Goal: Task Accomplishment & Management: Use online tool/utility

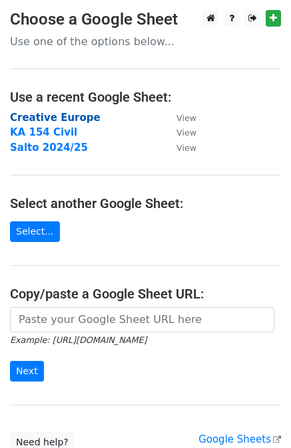
click at [38, 114] on strong "Creative Europe" at bounding box center [55, 118] width 90 height 12
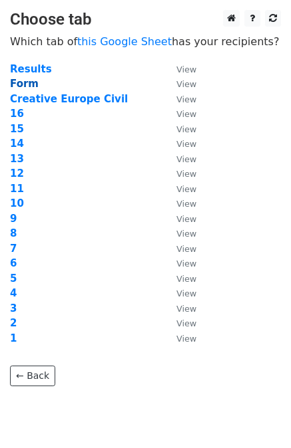
click at [27, 83] on strong "Form" at bounding box center [24, 84] width 29 height 12
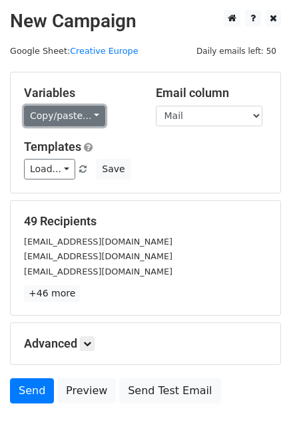
click at [77, 108] on link "Copy/paste..." at bounding box center [64, 116] width 81 height 21
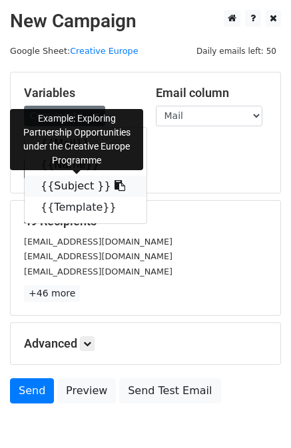
click at [61, 191] on link "{{Subject }}" at bounding box center [86, 186] width 122 height 21
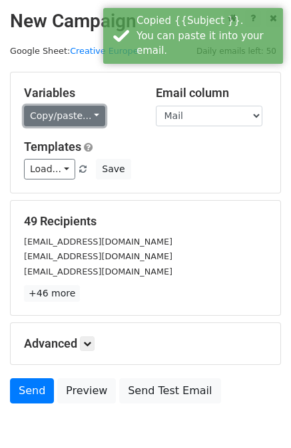
click at [56, 112] on link "Copy/paste..." at bounding box center [64, 116] width 81 height 21
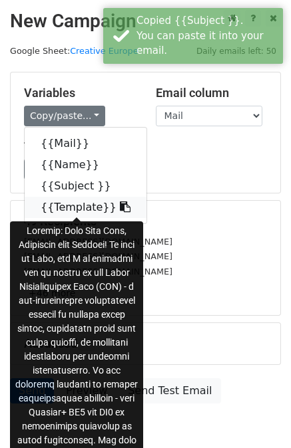
click at [46, 201] on link "{{Template}}" at bounding box center [86, 207] width 122 height 21
